Goal: Navigation & Orientation: Find specific page/section

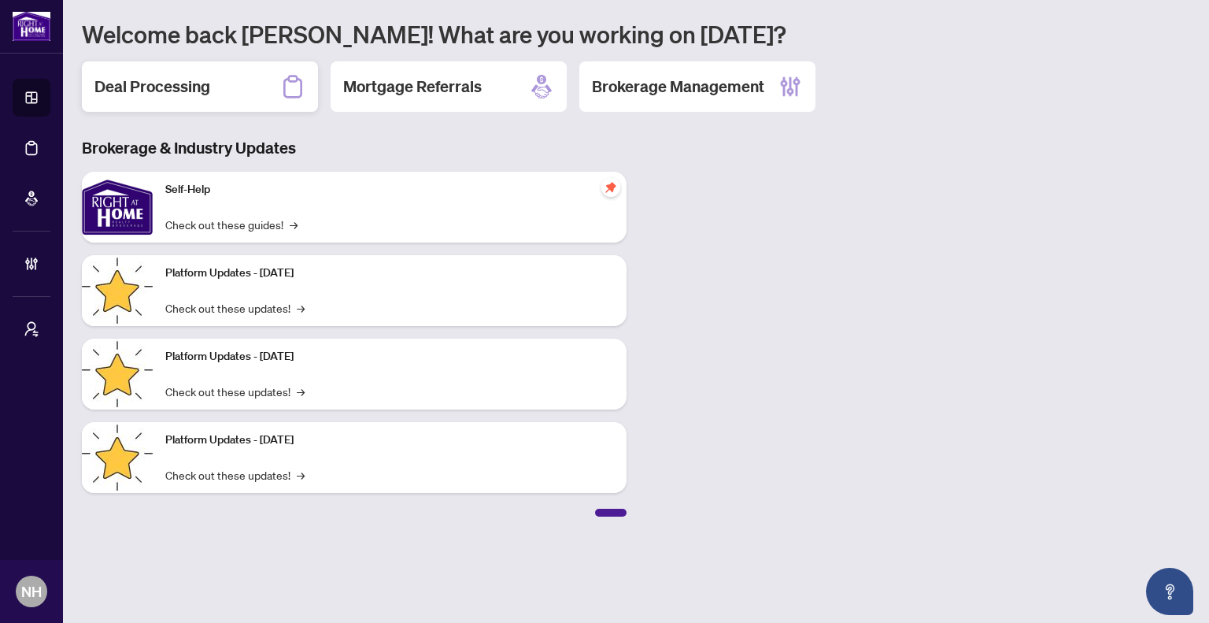
click at [214, 91] on div "Deal Processing" at bounding box center [200, 86] width 236 height 50
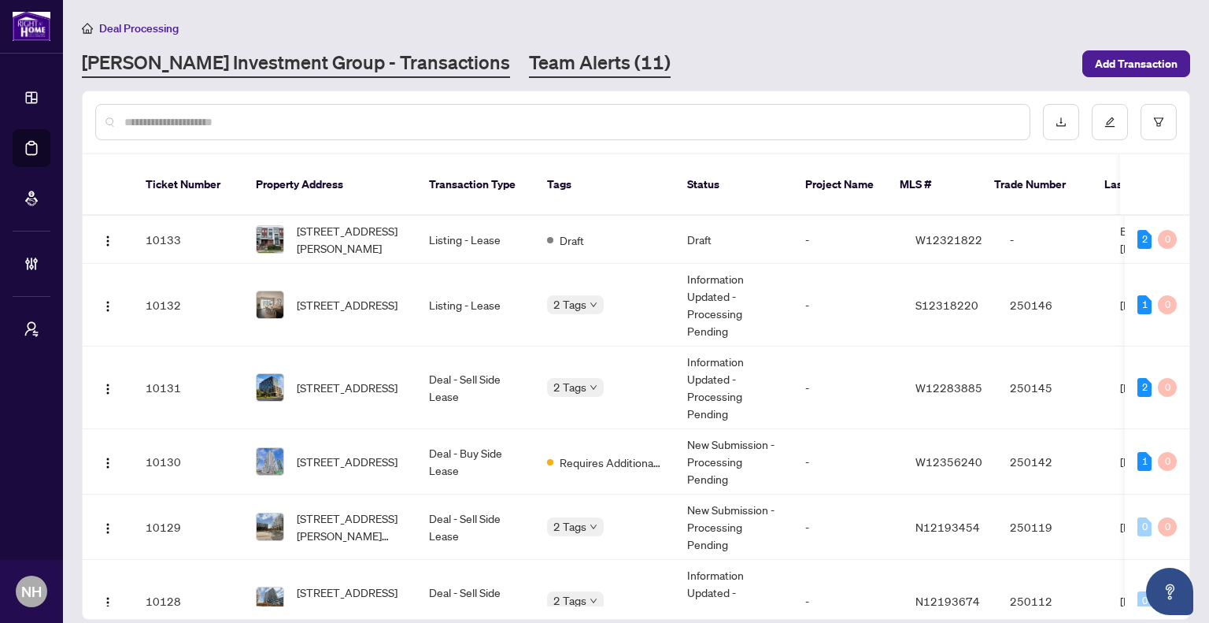
click at [529, 62] on link "Team Alerts (11)" at bounding box center [600, 64] width 142 height 28
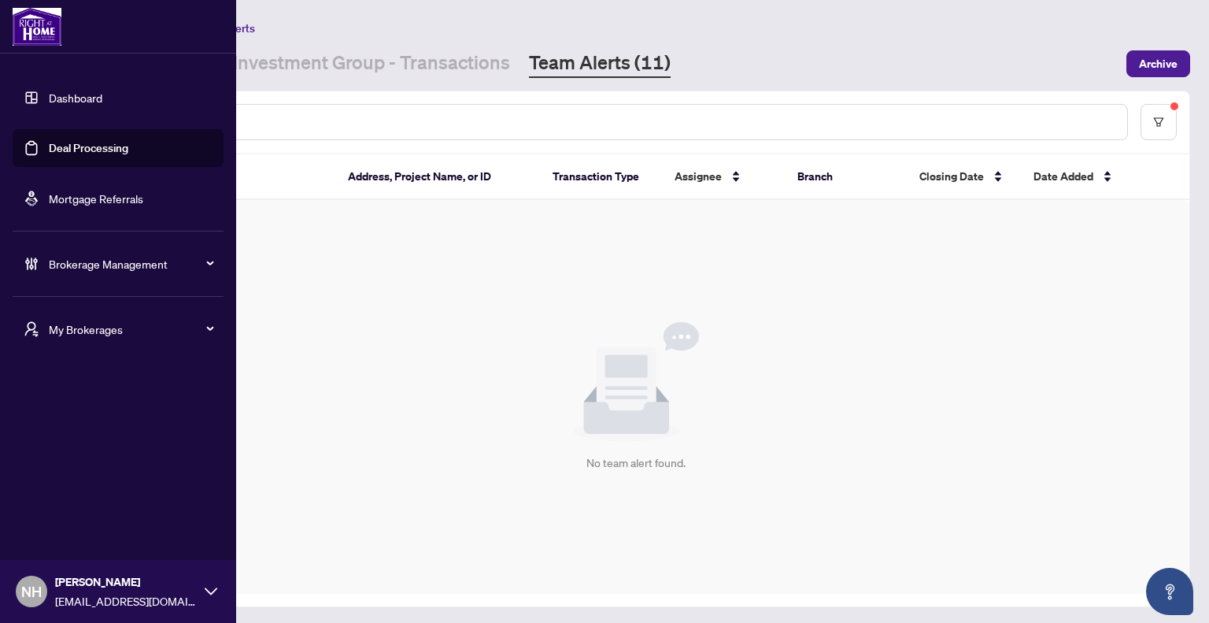
click at [58, 341] on div "My Brokerages" at bounding box center [118, 329] width 211 height 38
click at [70, 393] on span "[PERSON_NAME]" at bounding box center [123, 391] width 180 height 17
